Goal: Obtain resource: Download file/media

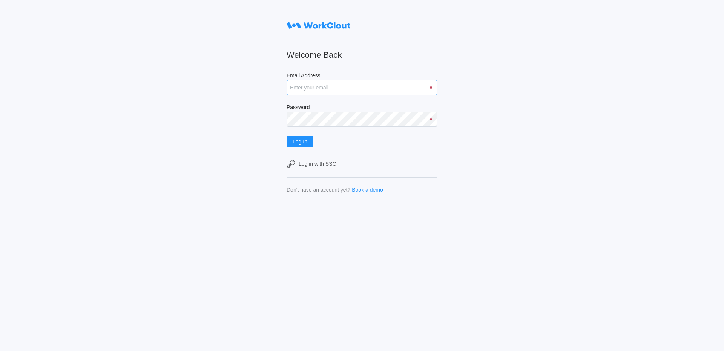
click at [295, 86] on input "Email Address" at bounding box center [362, 87] width 151 height 15
type input "[EMAIL_ADDRESS][DOMAIN_NAME]"
click at [287, 136] on button "Log In" at bounding box center [300, 141] width 27 height 11
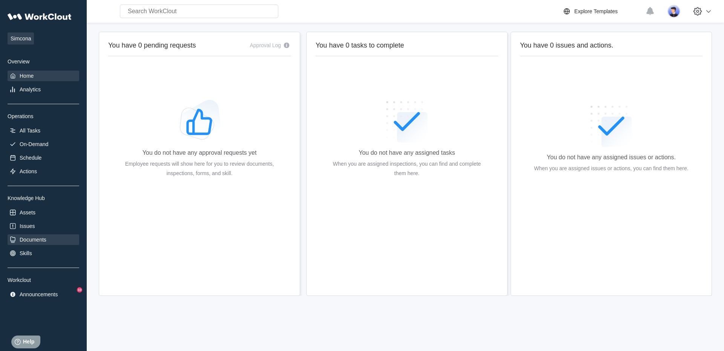
click at [31, 243] on div "Documents" at bounding box center [33, 240] width 27 height 6
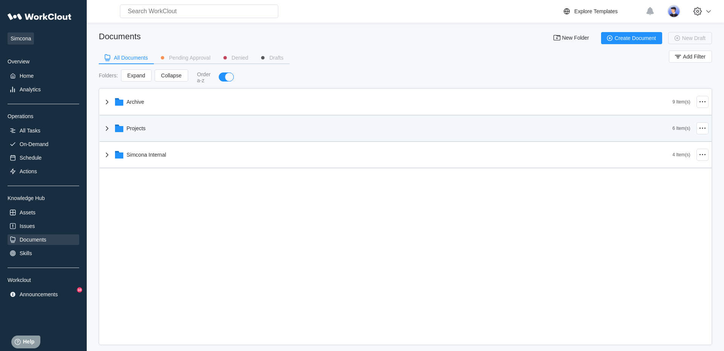
click at [146, 134] on div "Projects" at bounding box center [388, 128] width 570 height 20
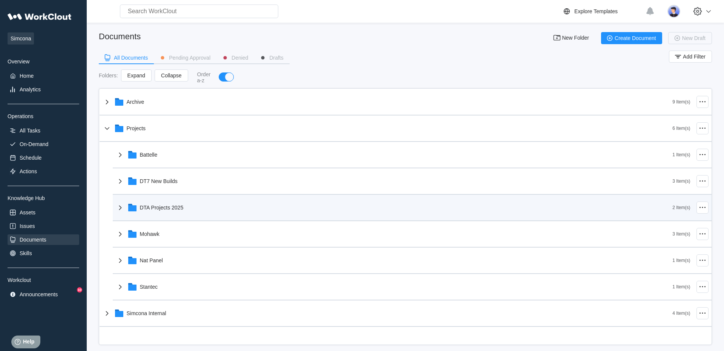
click at [168, 213] on div "DTA Projects 2025" at bounding box center [394, 208] width 557 height 20
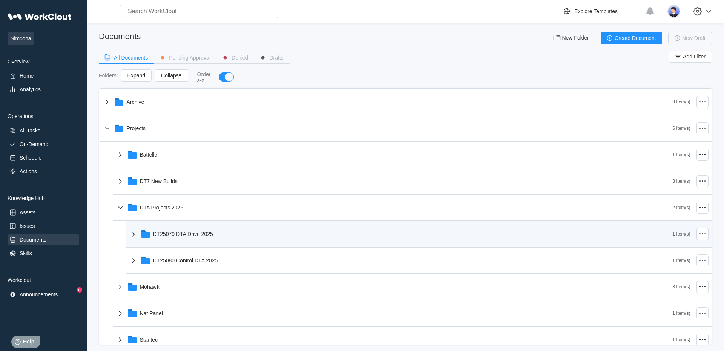
click at [191, 234] on div "DT25079 DTA Drive 2025" at bounding box center [183, 234] width 60 height 6
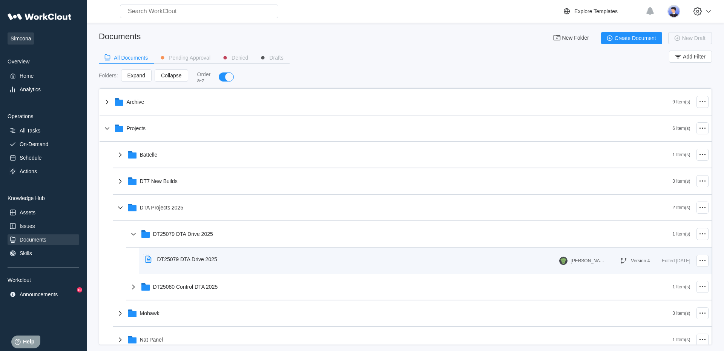
click at [196, 261] on div "DT25079 DTA Drive 2025" at bounding box center [187, 259] width 60 height 6
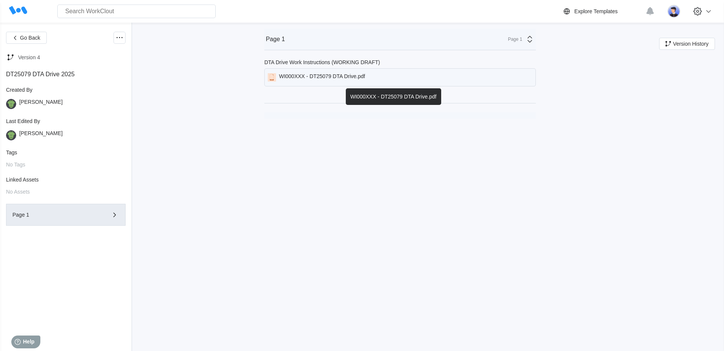
click at [341, 81] on div "WI000XXX - DT25079 DTA Drive.pdf" at bounding box center [322, 77] width 86 height 8
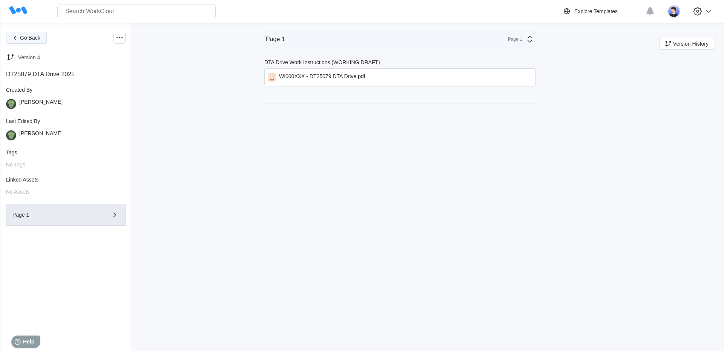
click at [28, 38] on span "Go Back" at bounding box center [30, 37] width 20 height 5
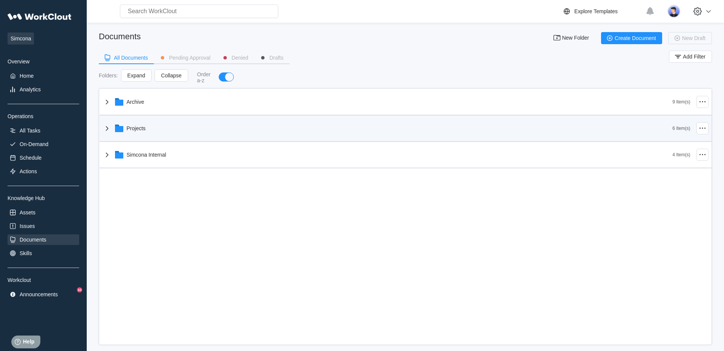
click at [143, 128] on div "Projects" at bounding box center [136, 128] width 19 height 6
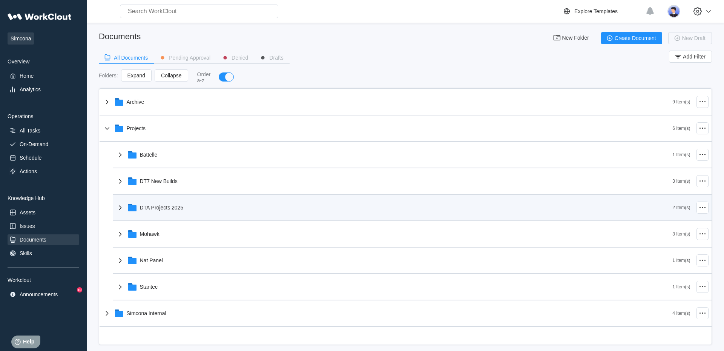
click at [202, 214] on div "DTA Projects 2025" at bounding box center [394, 208] width 557 height 20
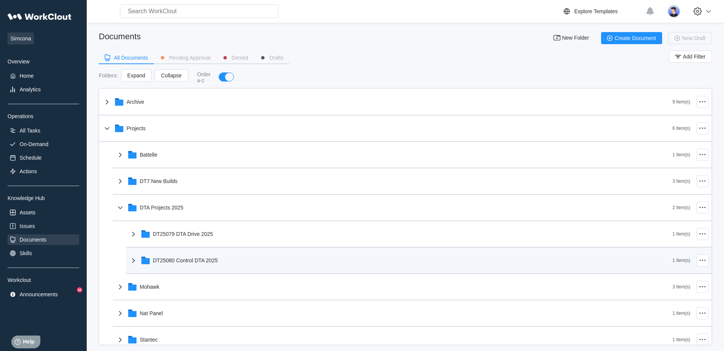
click at [200, 261] on div "DT25080 Control DTA 2025" at bounding box center [185, 260] width 65 height 6
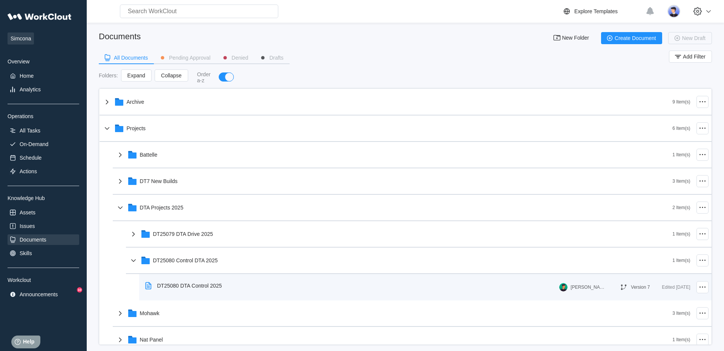
click at [191, 283] on div "DT25080 DTA Control 2025" at bounding box center [189, 286] width 65 height 6
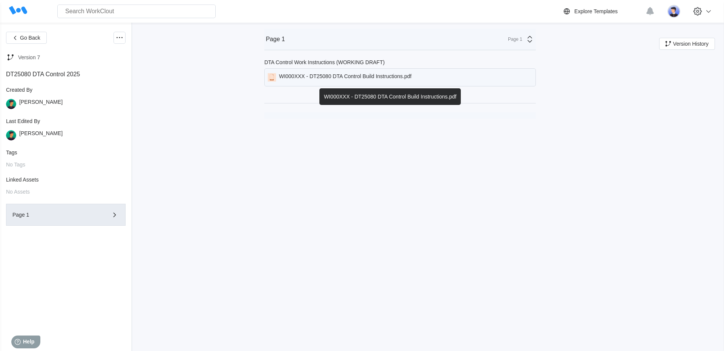
click at [409, 73] on div "WI000XXX - DT25080 DTA Control Build Instructions.pdf" at bounding box center [400, 77] width 272 height 18
